Goal: Information Seeking & Learning: Learn about a topic

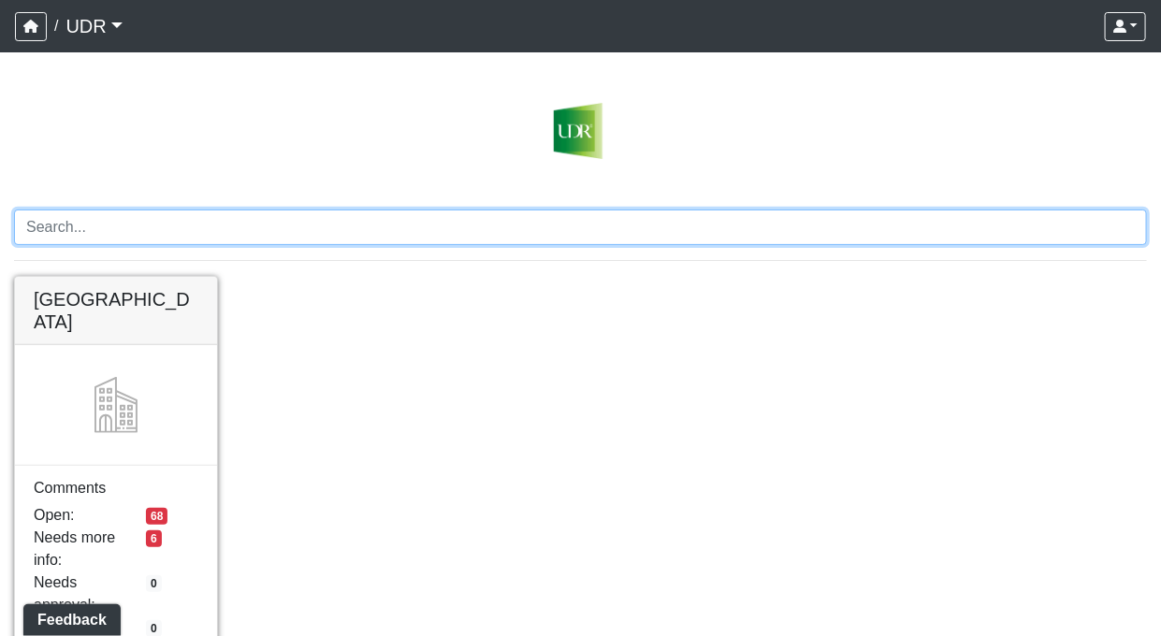
scroll to position [43, 0]
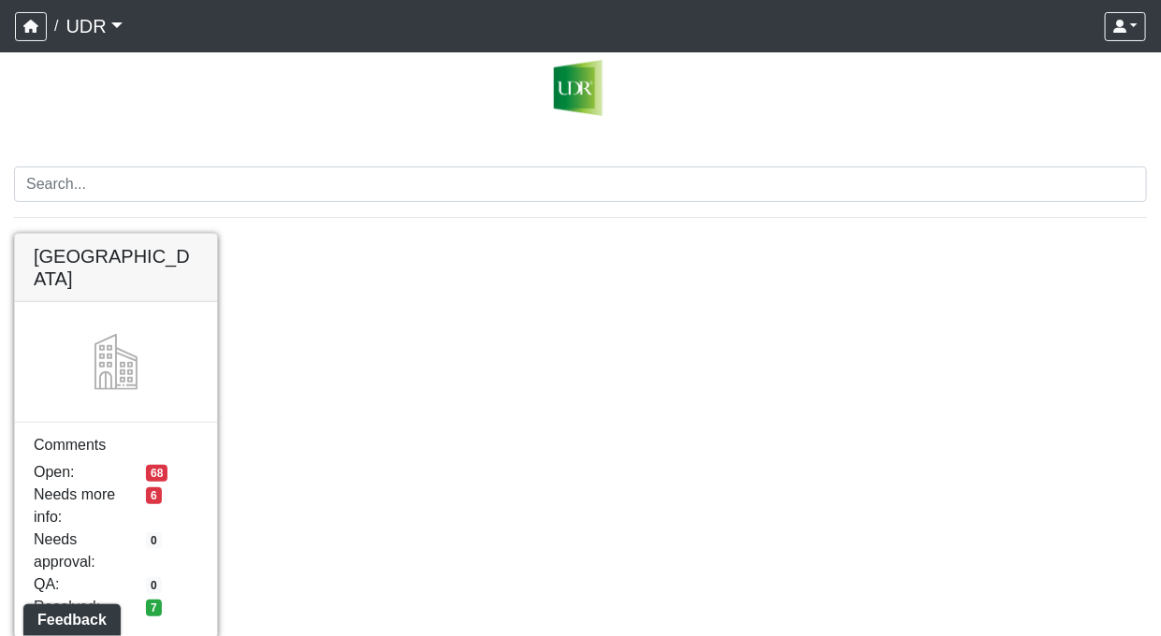
click at [118, 234] on link at bounding box center [116, 234] width 202 height 0
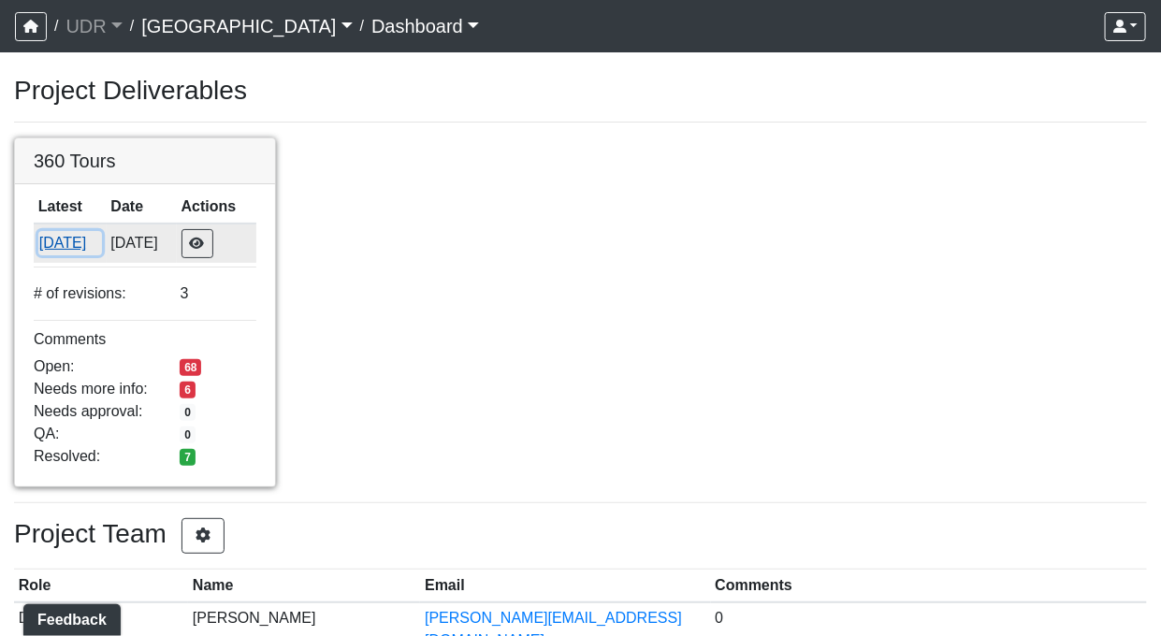
click at [88, 245] on button "9/19/2025" at bounding box center [70, 243] width 64 height 24
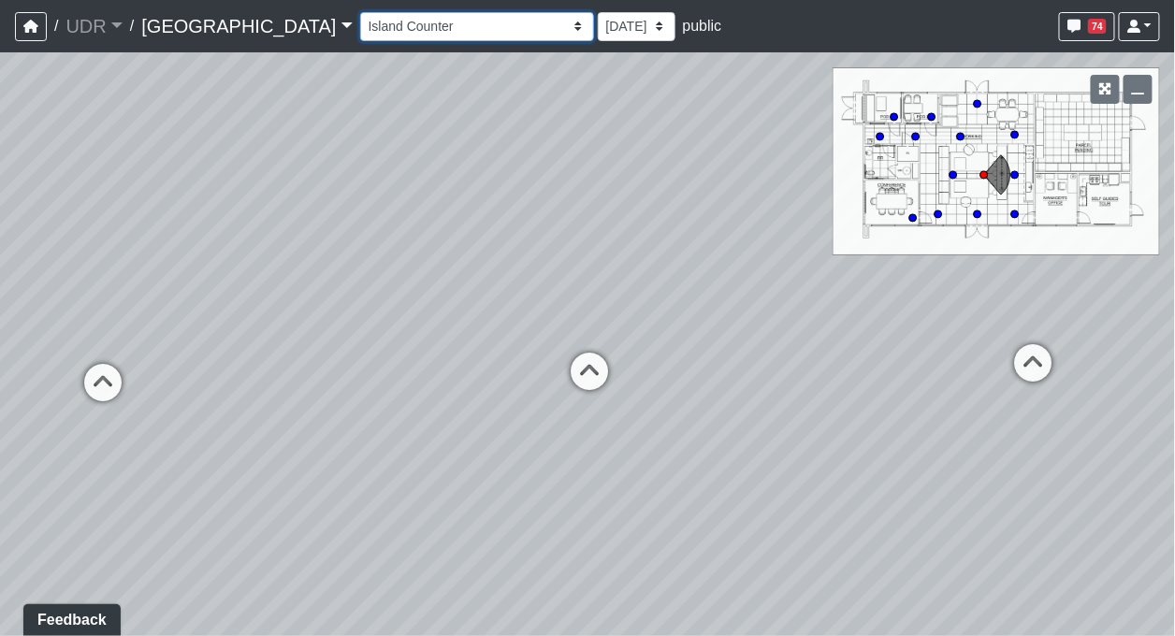
click at [424, 27] on select "Entry 1 Entry 2 Entry 3 Fireplace Seating 1 Fireplace Seating 2 Island Counter …" at bounding box center [477, 26] width 234 height 29
click at [360, 12] on select "Entry 1 Entry 2 Entry 3 Fireplace Seating 1 Fireplace Seating 2 Island Counter …" at bounding box center [477, 26] width 234 height 29
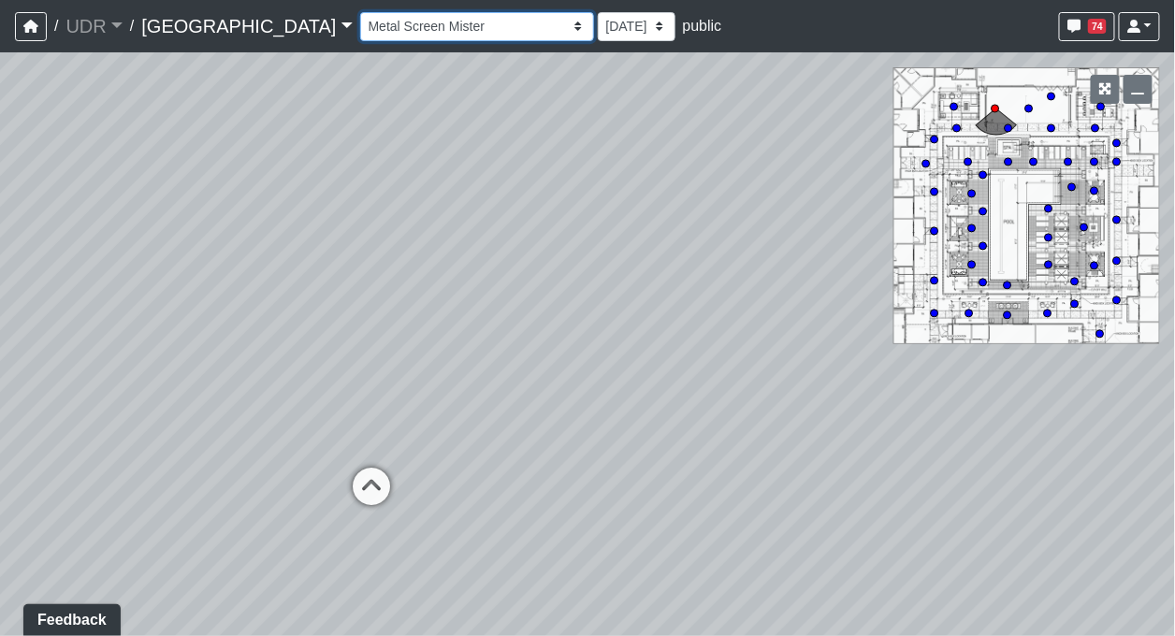
click at [431, 29] on select "Entry 1 Entry 2 Entry 3 Fireplace Seating 1 Fireplace Seating 2 Island Counter …" at bounding box center [477, 26] width 234 height 29
click at [539, 319] on div "Loading... Conference Entry Loading... Coworking Entry Loading... Manager's Off…" at bounding box center [587, 344] width 1175 height 584
click at [433, 29] on select "Entry 1 Entry 2 Entry 3 Fireplace Seating 1 Fireplace Seating 2 Island Counter …" at bounding box center [477, 26] width 234 height 29
click at [360, 12] on select "Entry 1 Entry 2 Entry 3 Fireplace Seating 1 Fireplace Seating 2 Island Counter …" at bounding box center [477, 26] width 234 height 29
select select "pTEZjwMYgBkgKjVpGGUGNp"
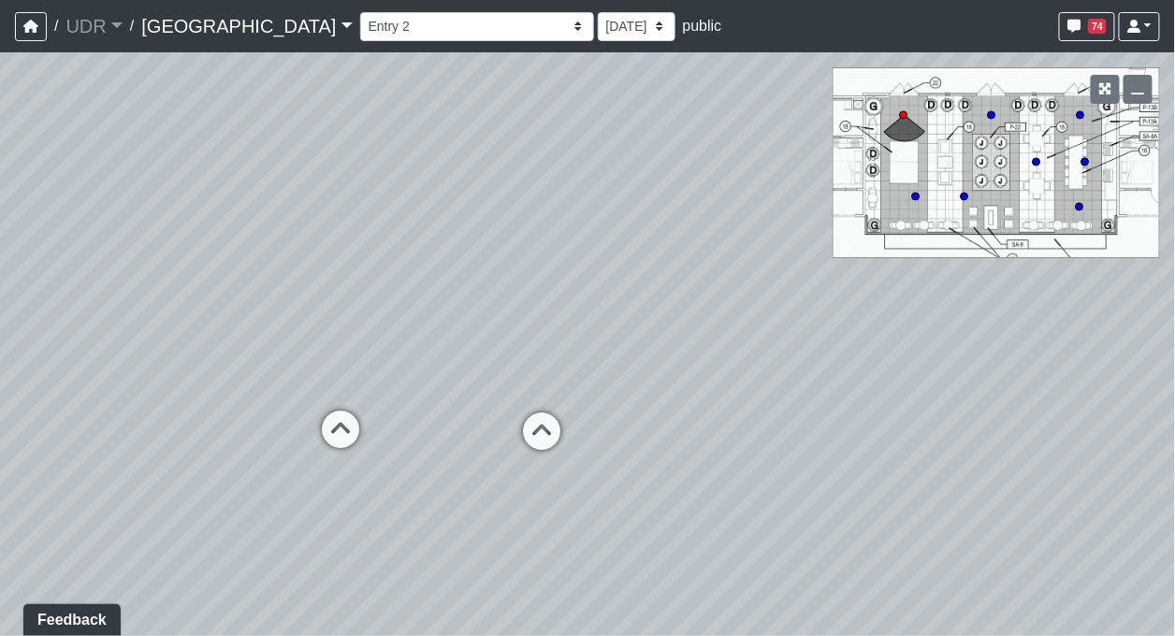
drag, startPoint x: 822, startPoint y: 352, endPoint x: 617, endPoint y: 353, distance: 204.8
click at [617, 353] on div "Loading... Conference Entry Loading... Coworking Entry Loading... Manager's Off…" at bounding box center [587, 344] width 1175 height 584
drag, startPoint x: 559, startPoint y: 342, endPoint x: 423, endPoint y: 358, distance: 137.5
click at [423, 358] on div "Loading... Conference Entry Loading... Coworking Entry Loading... Manager's Off…" at bounding box center [587, 344] width 1175 height 584
drag, startPoint x: 602, startPoint y: 350, endPoint x: 291, endPoint y: 404, distance: 316.1
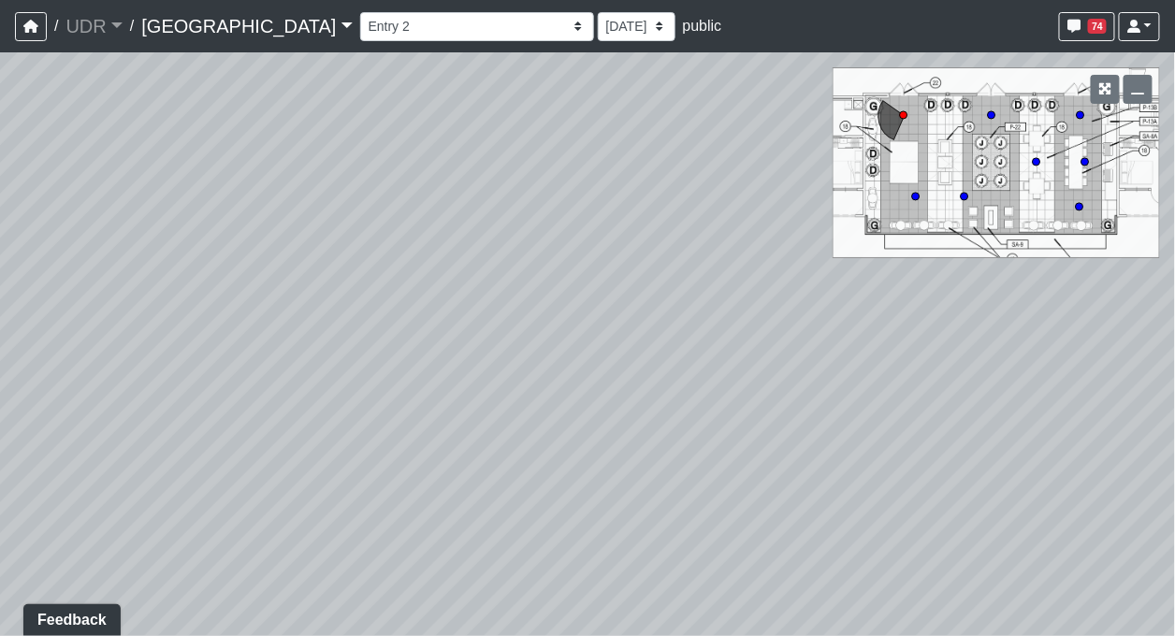
click at [291, 404] on div "Loading... Conference Entry Loading... Coworking Entry Loading... Manager's Off…" at bounding box center [587, 344] width 1175 height 584
drag, startPoint x: 556, startPoint y: 350, endPoint x: 371, endPoint y: 534, distance: 260.6
click at [371, 534] on div "Loading... Conference Entry Loading... Coworking Entry Loading... Manager's Off…" at bounding box center [587, 344] width 1175 height 584
drag, startPoint x: 478, startPoint y: 321, endPoint x: 657, endPoint y: 69, distance: 308.6
click at [657, 69] on div "Loading... Conference Entry Loading... Coworking Entry Loading... Manager's Off…" at bounding box center [587, 344] width 1175 height 584
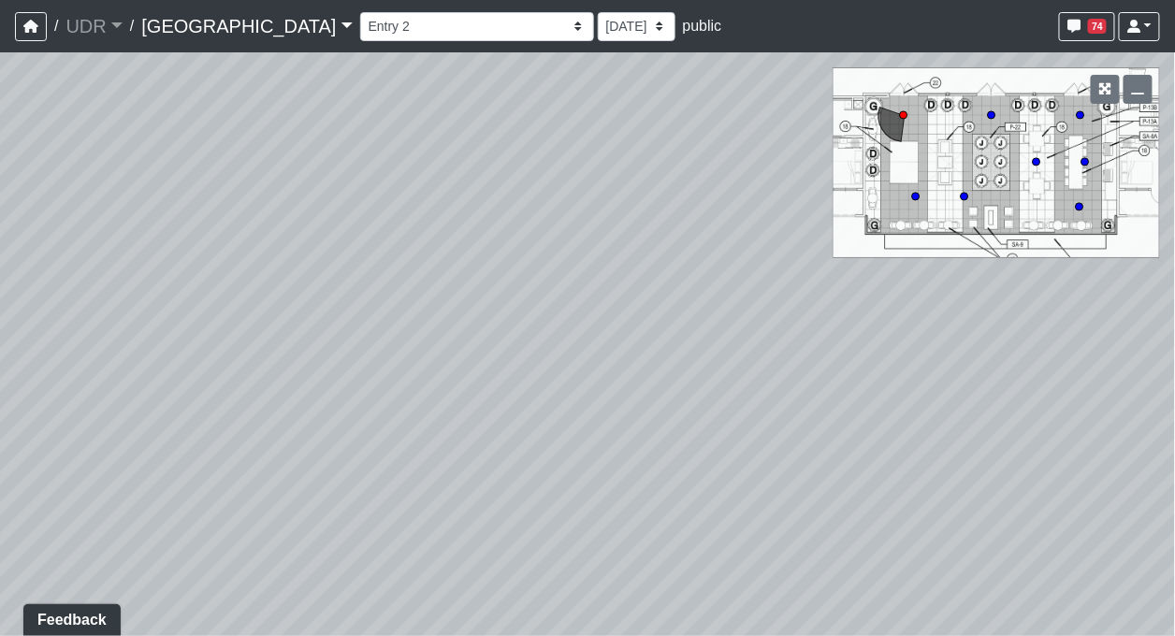
drag, startPoint x: 484, startPoint y: 280, endPoint x: 614, endPoint y: 215, distance: 146.0
click at [614, 215] on div "Loading... Conference Entry Loading... Coworking Entry Loading... Manager's Off…" at bounding box center [587, 344] width 1175 height 584
drag, startPoint x: 599, startPoint y: 209, endPoint x: 686, endPoint y: 150, distance: 106.4
click at [686, 150] on div "Loading... Conference Entry Loading... Coworking Entry Loading... Manager's Off…" at bounding box center [587, 344] width 1175 height 584
drag, startPoint x: 355, startPoint y: 256, endPoint x: 803, endPoint y: 200, distance: 451.5
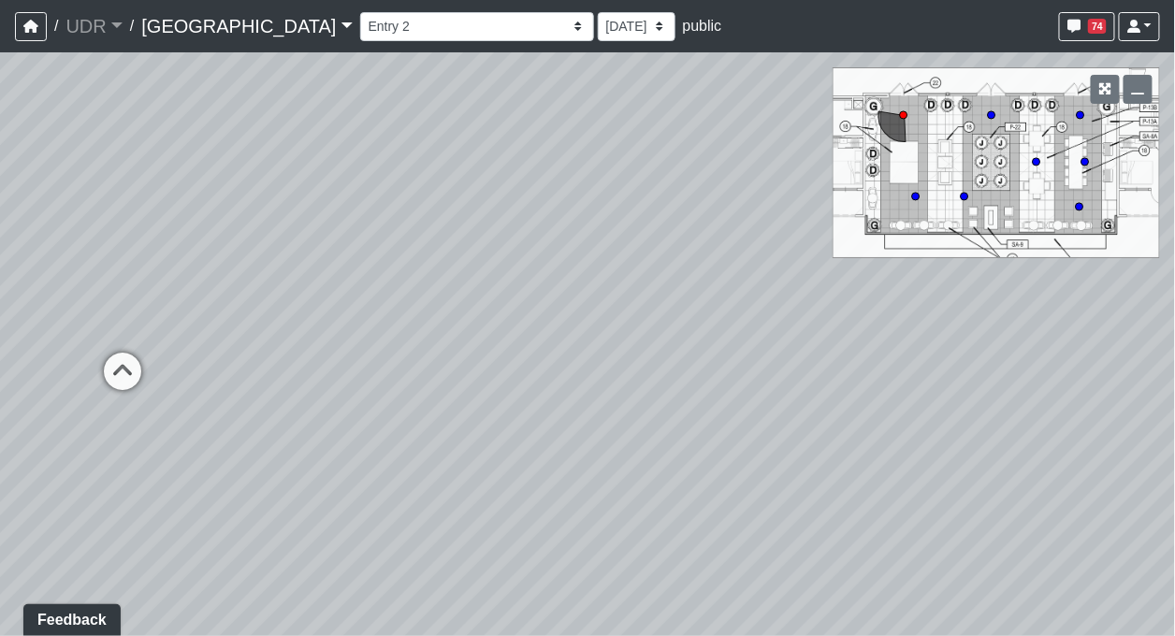
click at [803, 200] on div "Loading... Conference Entry Loading... Coworking Entry Loading... Manager's Off…" at bounding box center [587, 344] width 1175 height 584
drag, startPoint x: 591, startPoint y: 204, endPoint x: 778, endPoint y: 221, distance: 187.8
click at [778, 221] on div "Loading... Conference Entry Loading... Coworking Entry Loading... Manager's Off…" at bounding box center [587, 344] width 1175 height 584
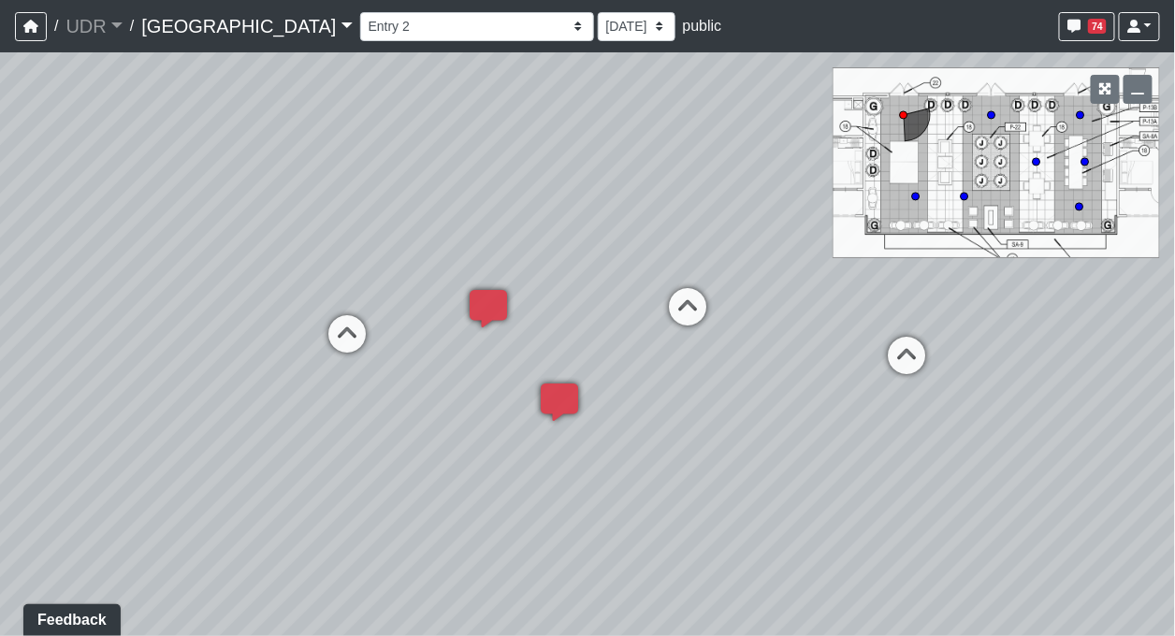
drag, startPoint x: 485, startPoint y: 169, endPoint x: 781, endPoint y: 218, distance: 299.5
click at [781, 218] on div "Loading... Conference Entry Loading... Coworking Entry Loading... Manager's Off…" at bounding box center [587, 344] width 1175 height 584
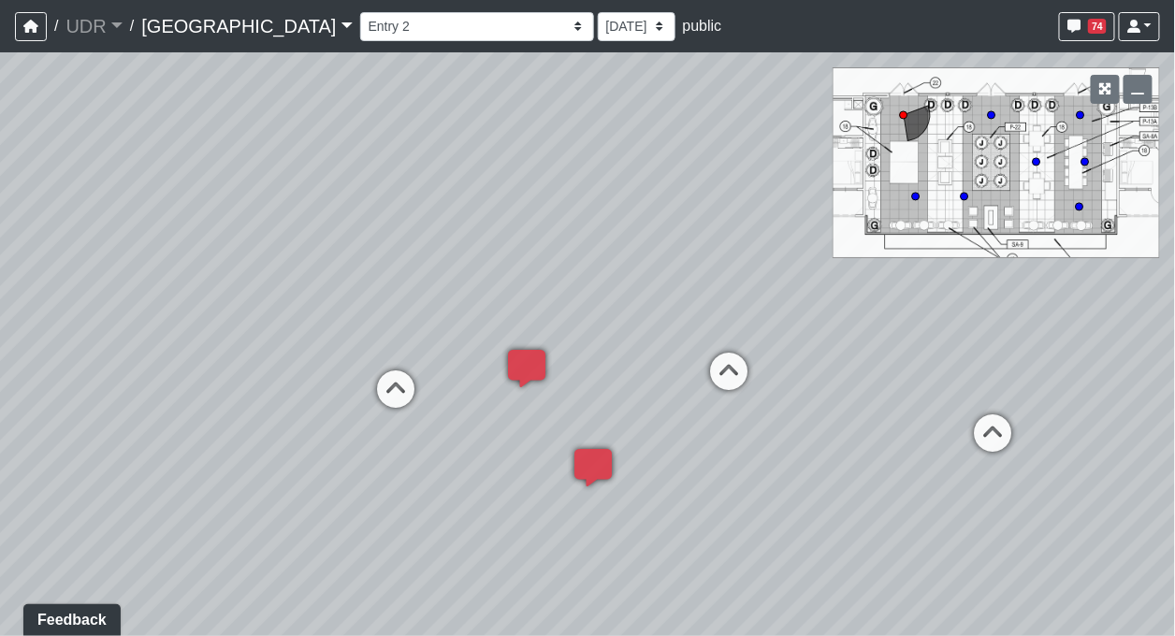
drag, startPoint x: 659, startPoint y: 270, endPoint x: 674, endPoint y: 290, distance: 24.7
click at [674, 290] on div "Loading... Conference Entry Loading... Coworking Entry Loading... Manager's Off…" at bounding box center [587, 344] width 1175 height 584
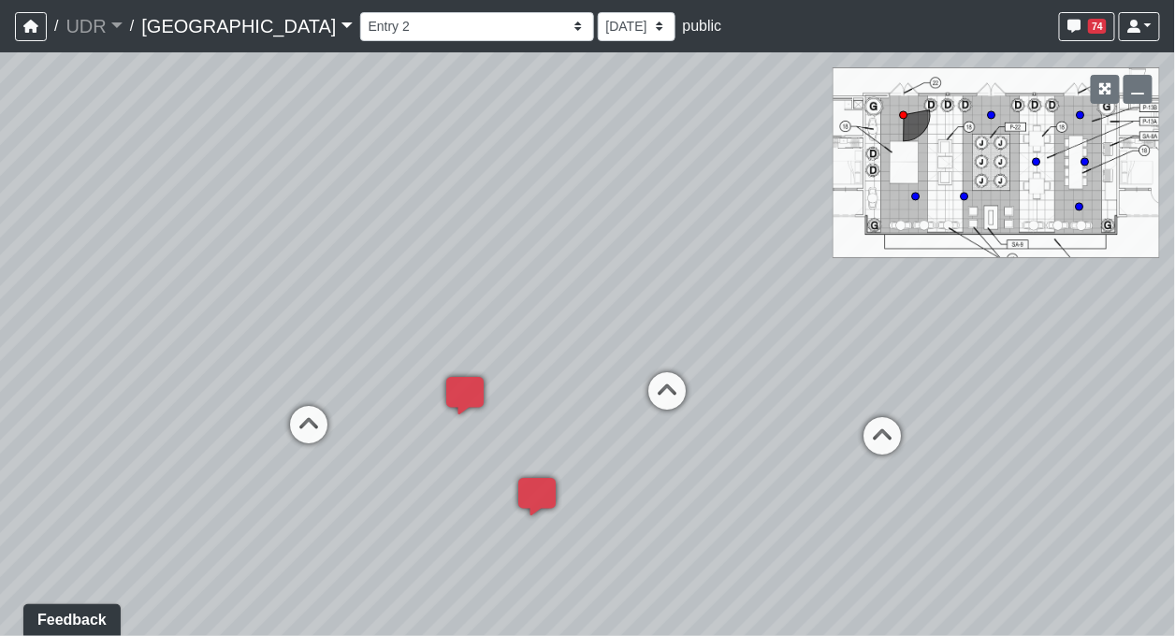
drag, startPoint x: 672, startPoint y: 282, endPoint x: 552, endPoint y: 301, distance: 121.2
click at [552, 301] on div "Loading... Conference Entry Loading... Coworking Entry Loading... Manager's Off…" at bounding box center [587, 344] width 1175 height 584
drag, startPoint x: 688, startPoint y: 340, endPoint x: 451, endPoint y: 311, distance: 239.4
click at [451, 311] on div "Loading... Conference Entry Loading... Coworking Entry Loading... Manager's Off…" at bounding box center [587, 344] width 1175 height 584
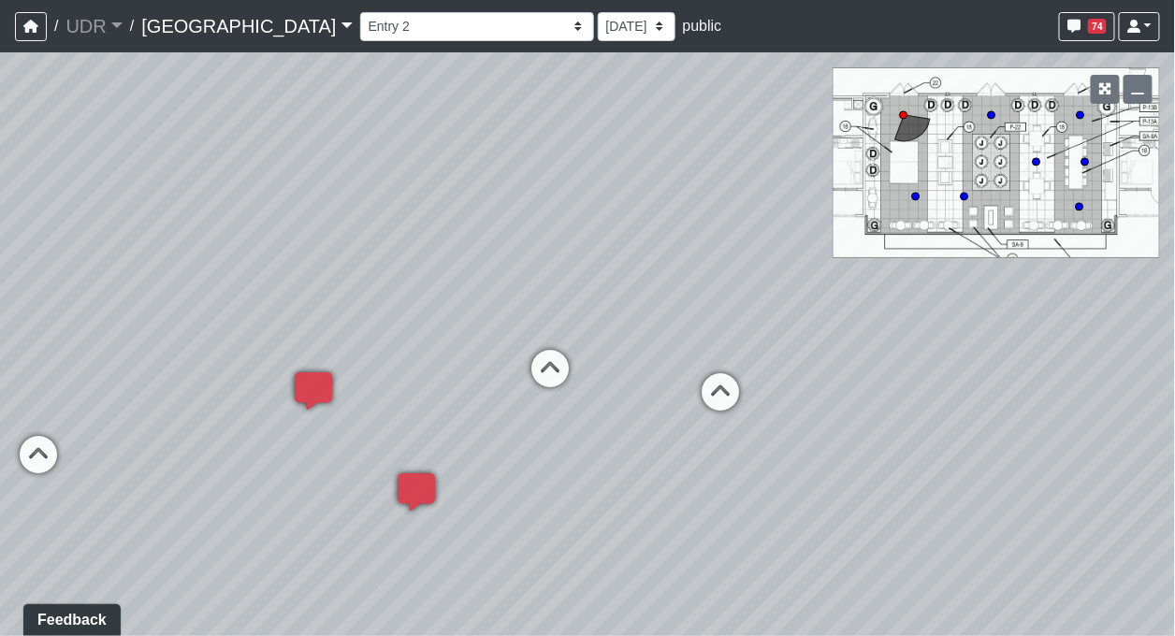
drag, startPoint x: 628, startPoint y: 276, endPoint x: 307, endPoint y: 332, distance: 325.7
click at [307, 332] on div "Loading... Conference Entry Loading... Coworking Entry Loading... Manager's Off…" at bounding box center [587, 344] width 1175 height 584
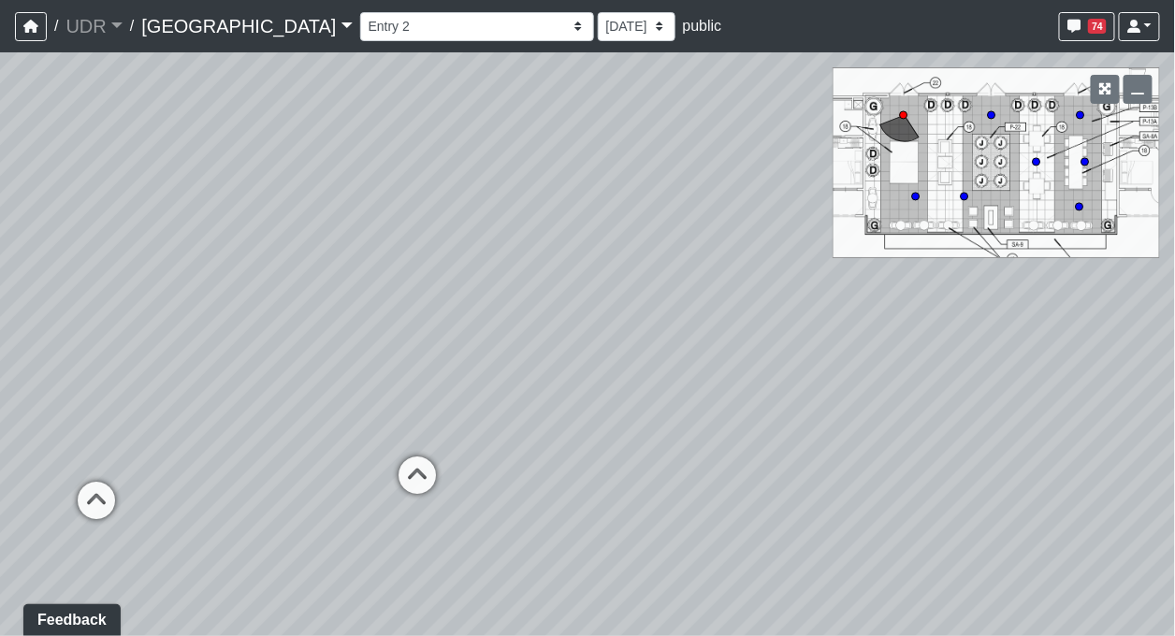
drag, startPoint x: 511, startPoint y: 287, endPoint x: 250, endPoint y: 344, distance: 267.1
click at [250, 344] on div "Loading... Conference Entry Loading... Coworking Entry Loading... Manager's Off…" at bounding box center [587, 344] width 1175 height 584
drag, startPoint x: 467, startPoint y: 339, endPoint x: 256, endPoint y: 337, distance: 210.4
click at [256, 337] on div "Loading... Conference Entry Loading... Coworking Entry Loading... Manager's Off…" at bounding box center [587, 344] width 1175 height 584
drag, startPoint x: 431, startPoint y: 315, endPoint x: 216, endPoint y: 354, distance: 218.7
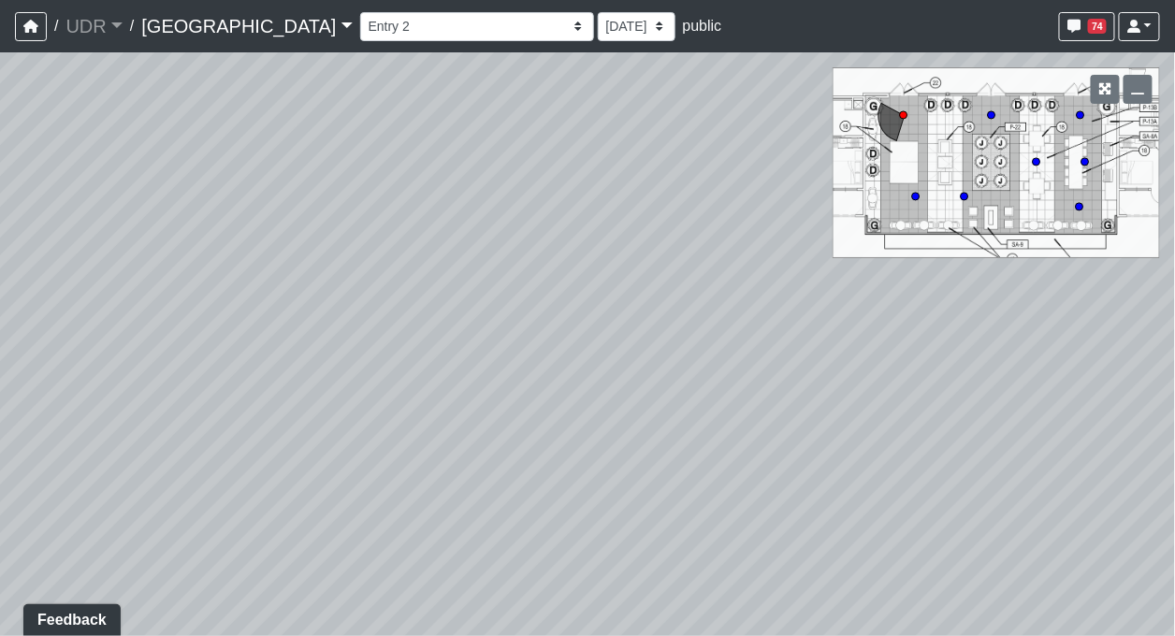
click at [216, 354] on div "Loading... Conference Entry Loading... Coworking Entry Loading... Manager's Off…" at bounding box center [587, 344] width 1175 height 584
drag, startPoint x: 384, startPoint y: 329, endPoint x: 296, endPoint y: 211, distance: 147.0
click at [296, 211] on div "Loading... Conference Entry Loading... Coworking Entry Loading... Manager's Off…" at bounding box center [587, 344] width 1175 height 584
drag, startPoint x: 319, startPoint y: 212, endPoint x: 403, endPoint y: 243, distance: 89.7
click at [403, 243] on div "Loading... Conference Entry Loading... Coworking Entry Loading... Manager's Off…" at bounding box center [587, 344] width 1175 height 584
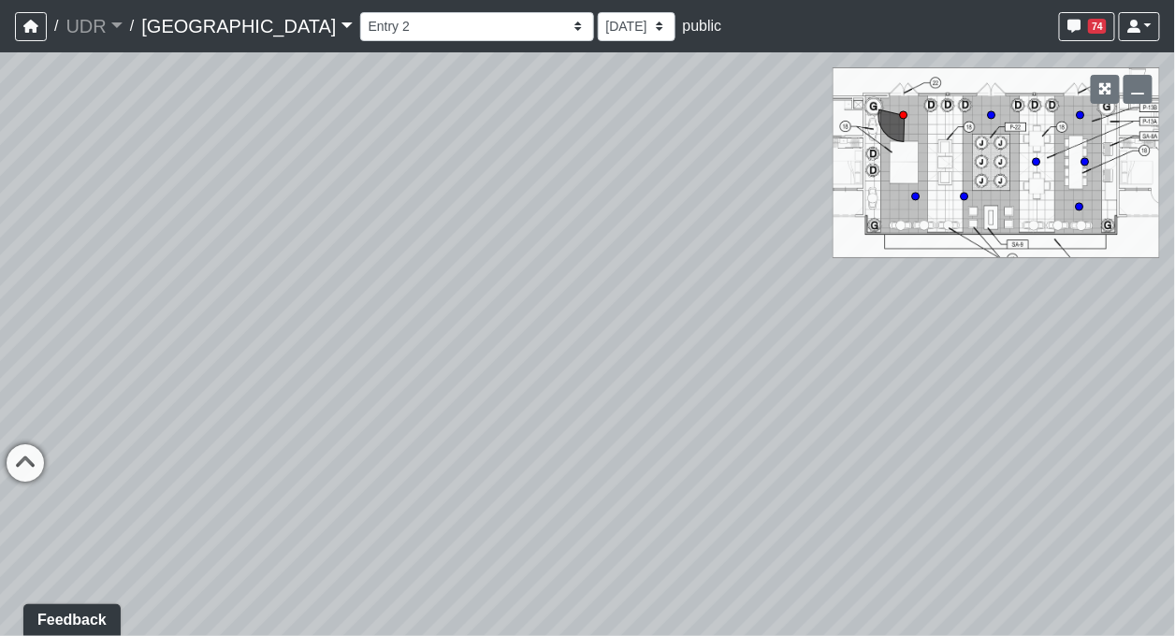
drag, startPoint x: 445, startPoint y: 248, endPoint x: 622, endPoint y: 268, distance: 178.0
click at [622, 268] on div "Loading... Conference Entry Loading... Coworking Entry Loading... Manager's Off…" at bounding box center [587, 344] width 1175 height 584
drag, startPoint x: 620, startPoint y: 278, endPoint x: 496, endPoint y: 276, distance: 124.4
click at [496, 276] on div "Loading... Conference Entry Loading... Coworking Entry Loading... Manager's Off…" at bounding box center [587, 344] width 1175 height 584
drag, startPoint x: 656, startPoint y: 226, endPoint x: 503, endPoint y: 497, distance: 310.3
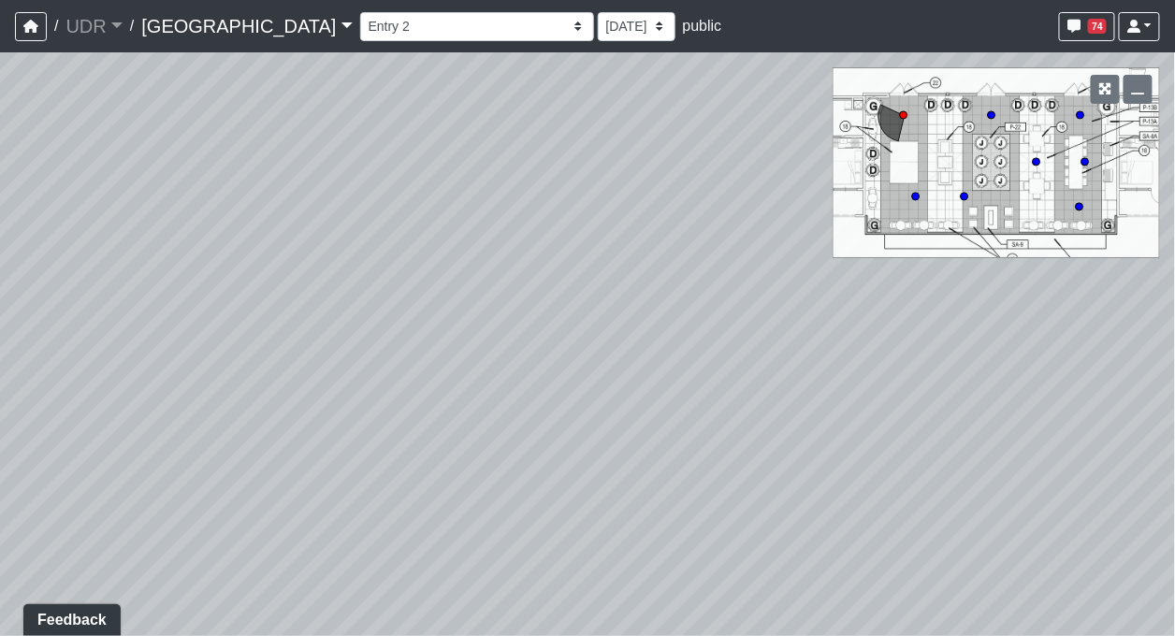
click at [503, 497] on div "Loading... Conference Entry Loading... Coworking Entry Loading... Manager's Off…" at bounding box center [587, 344] width 1175 height 584
drag, startPoint x: 391, startPoint y: 254, endPoint x: 874, endPoint y: 189, distance: 487.9
click at [874, 189] on div "Loading... Conference Entry Loading... Coworking Entry Loading... Manager's Off…" at bounding box center [587, 344] width 1175 height 584
drag, startPoint x: 392, startPoint y: 344, endPoint x: 708, endPoint y: 217, distance: 340.7
click at [708, 217] on div "Loading... Conference Entry Loading... Coworking Entry Loading... Manager's Off…" at bounding box center [587, 344] width 1175 height 584
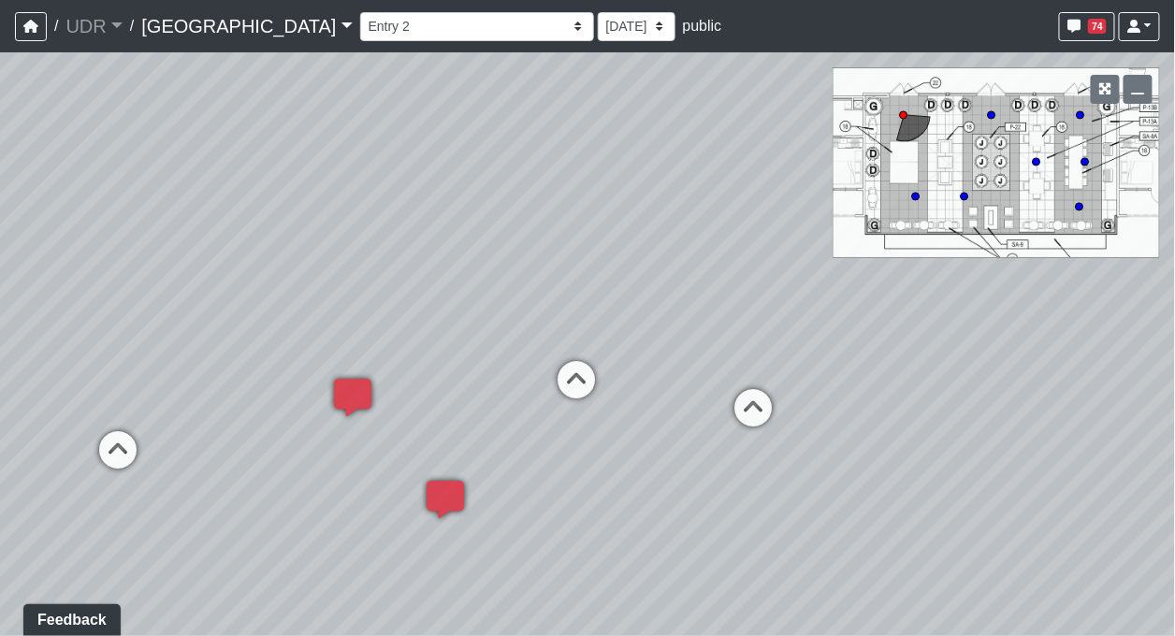
drag, startPoint x: 733, startPoint y: 186, endPoint x: 789, endPoint y: 176, distance: 57.1
click at [789, 176] on div "Loading... Conference Entry Loading... Coworking Entry Loading... Manager's Off…" at bounding box center [587, 344] width 1175 height 584
